Goal: Information Seeking & Learning: Learn about a topic

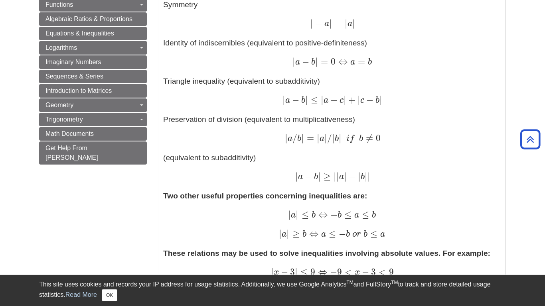
click at [495, 141] on div "| a / b | = | a | / | b | i f b ≠ 0 | a / b | = | a | / | b | i f b ≠ 0" at bounding box center [332, 139] width 338 height 12
click at [495, 142] on div "| a / b | = | a | / | b | i f b ≠ 0 | a / b | = | a | / | b | i f b ≠ 0" at bounding box center [332, 138] width 338 height 12
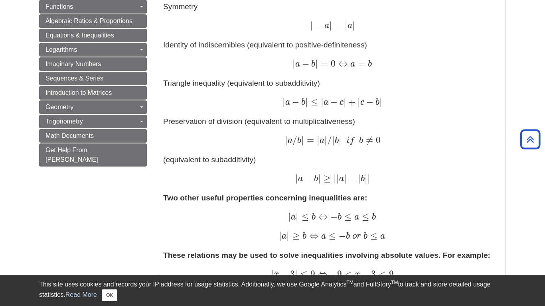
click at [495, 141] on div "| a / b | = | a | / | b | i f b ≠ 0 | a / b | = | a | / | b | i f b ≠ 0" at bounding box center [332, 141] width 338 height 12
click at [498, 134] on p "Idempotence (the absolute value of the absolute value is the absolute value) | …" at bounding box center [332, 74] width 338 height 222
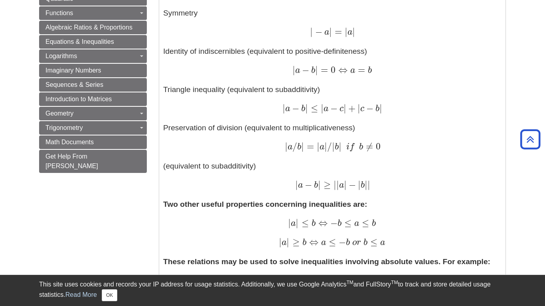
click at [495, 141] on p "Idempotence (the absolute value of the absolute value is the absolute value) | …" at bounding box center [332, 80] width 338 height 222
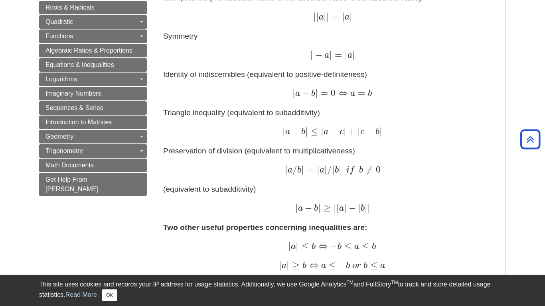
click at [495, 141] on p "Idempotence (the absolute value of the absolute value is the absolute value) | …" at bounding box center [332, 103] width 338 height 222
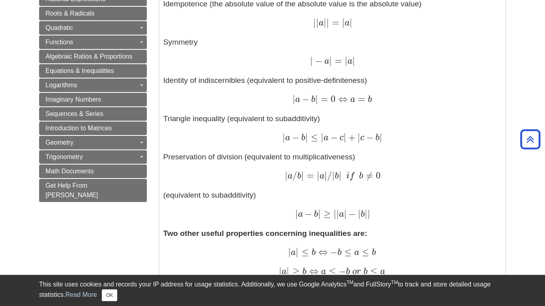
click at [495, 141] on div "| a − b | ≤ | a − c | + | c − b | | a − b | ≤ | a − c | + | c − b |" at bounding box center [332, 138] width 338 height 12
click at [498, 134] on div "| a − b | ≤ | a − c | + | c − b | | a − b | ≤ | a − c | + | c − b |" at bounding box center [332, 139] width 338 height 12
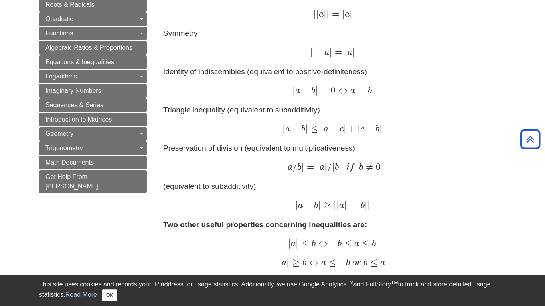
scroll to position [448, 0]
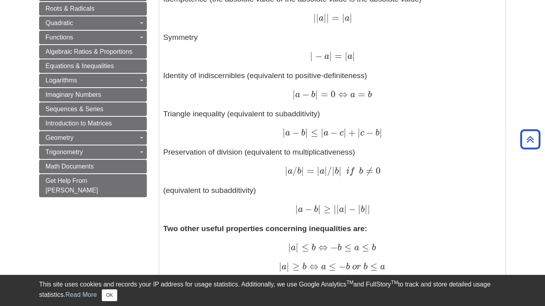
click at [498, 134] on div "| a − b | ≤ | a − c | + | c − b | | a − b | ≤ | a − c | + | c − b |" at bounding box center [332, 134] width 338 height 12
click at [495, 141] on p "Idempotence (the absolute value of the absolute value is the absolute value) | …" at bounding box center [332, 105] width 338 height 222
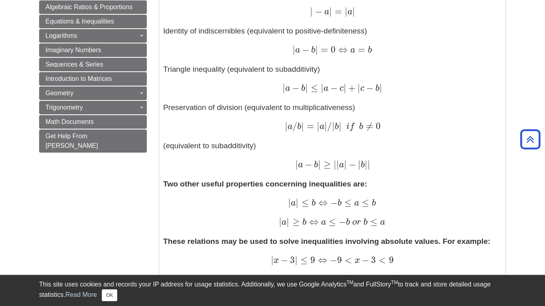
click at [495, 141] on p "Idempotence (the absolute value of the absolute value is the absolute value) | …" at bounding box center [332, 60] width 338 height 222
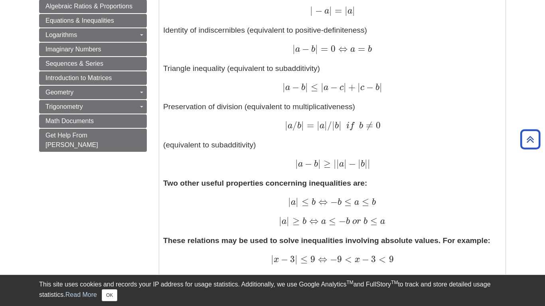
scroll to position [489, 0]
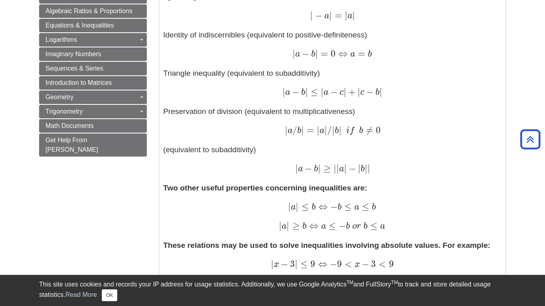
click at [495, 141] on p "Idempotence (the absolute value of the absolute value is the absolute value) | …" at bounding box center [332, 64] width 338 height 222
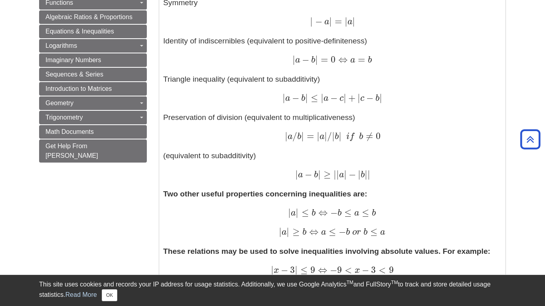
click at [495, 141] on div "| a / b | = | a | / | b | i f b ≠ 0 | a / b | = | a | / | b | i f b ≠ 0" at bounding box center [332, 137] width 338 height 12
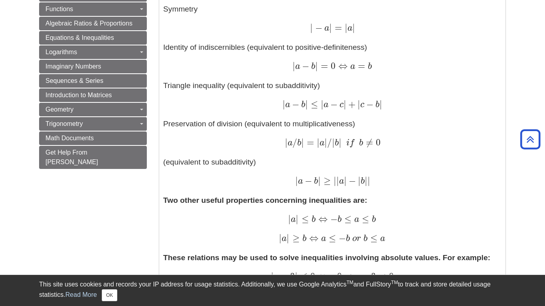
click at [495, 141] on div "| a / b | = | a | / | b | i f b ≠ 0 | a / b | = | a | / | b | i f b ≠ 0" at bounding box center [332, 144] width 338 height 12
click at [495, 142] on div "| a / b | = | a | / | b | i f b ≠ 0 | a / b | = | a | / | b | i f b ≠ 0" at bounding box center [332, 144] width 338 height 12
click at [495, 141] on div "| a / b | = | a | / | b | i f b ≠ 0 | a / b | = | a | / | b | i f b ≠ 0" at bounding box center [332, 144] width 338 height 12
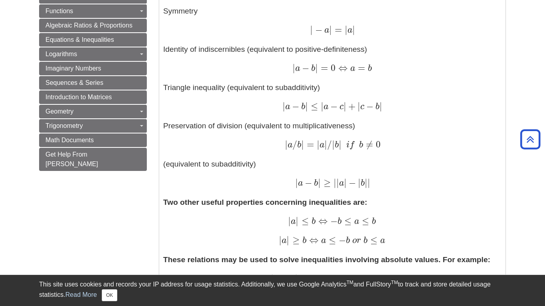
click at [495, 141] on div "| a / b | = | a | / | b | i f b ≠ 0 | a / b | = | a | / | b | i f b ≠ 0" at bounding box center [332, 146] width 338 height 12
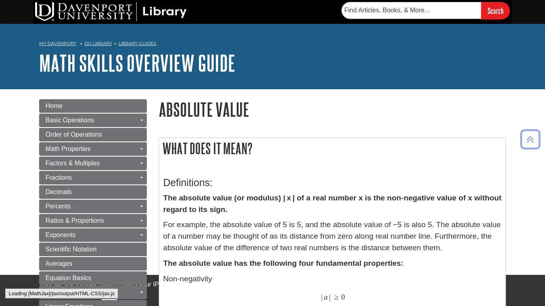
scroll to position [493, 0]
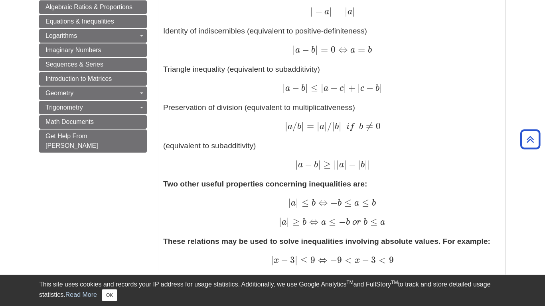
click at [495, 141] on p "Idempotence (the absolute value of the absolute value is the absolute value) | …" at bounding box center [332, 60] width 338 height 222
